Goal: Task Accomplishment & Management: Use online tool/utility

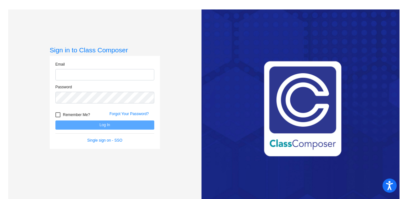
type input "spimentel@ceres.k12.ca.us"
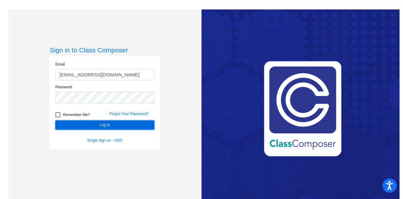
click at [100, 126] on button "Log In" at bounding box center [104, 124] width 99 height 9
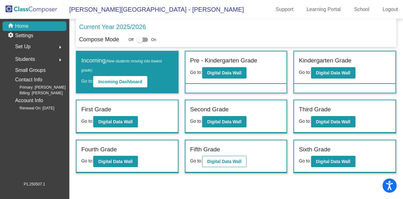
click at [228, 163] on b "Digital Data Wall" at bounding box center [224, 161] width 34 height 5
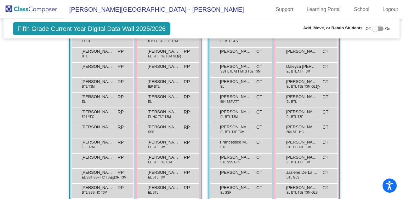
scroll to position [158, 0]
click at [363, 127] on div "Hallway - Hallway Class picture_as_pdf Add Student First Name Last Name Student…" at bounding box center [201, 159] width 387 height 311
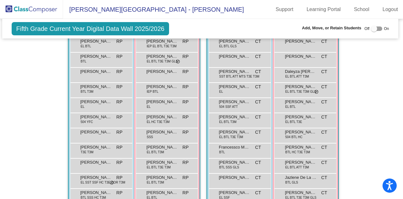
scroll to position [154, 1]
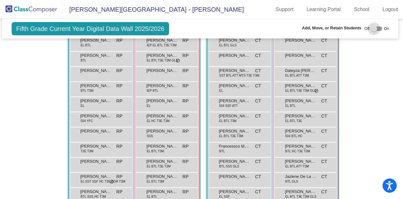
click at [371, 31] on div at bounding box center [374, 29] width 6 height 6
checkbox input "true"
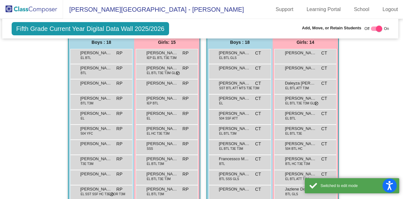
click at [177, 30] on div "Fifth Grade Current Year Digital Data Wall 2025/2026 Add, Move, or Retain Stude…" at bounding box center [200, 29] width 397 height 20
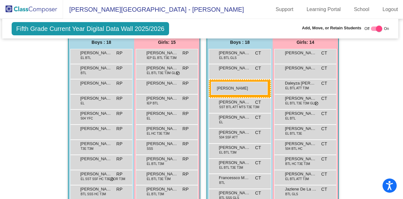
drag, startPoint x: 100, startPoint y: 97, endPoint x: 211, endPoint y: 82, distance: 112.0
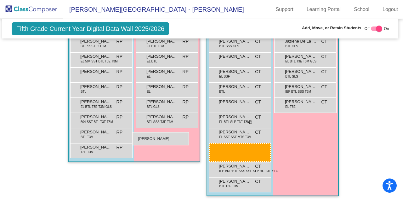
scroll to position [291, 1]
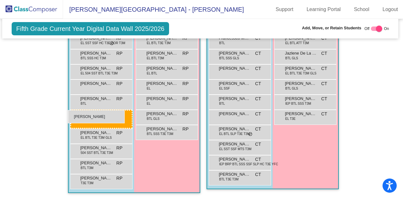
drag, startPoint x: 231, startPoint y: 147, endPoint x: 68, endPoint y: 110, distance: 166.9
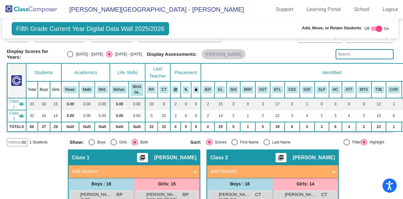
scroll to position [0, 1]
